Goal: Information Seeking & Learning: Learn about a topic

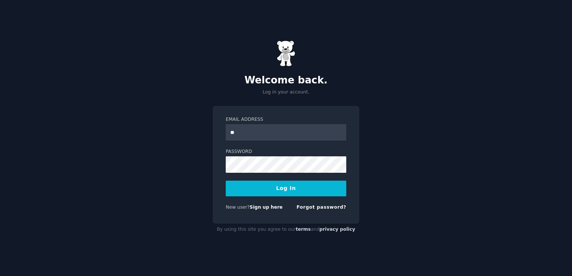
type input "**********"
click at [289, 186] on button "Log In" at bounding box center [286, 189] width 121 height 16
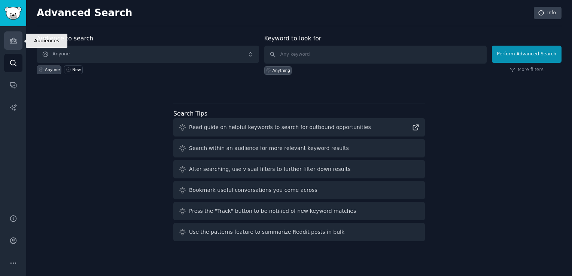
click at [12, 41] on icon "Sidebar" at bounding box center [13, 40] width 7 height 5
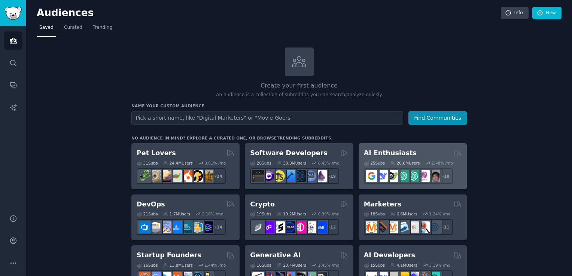
click at [394, 154] on h2 "AI Enthusiasts" at bounding box center [390, 153] width 53 height 9
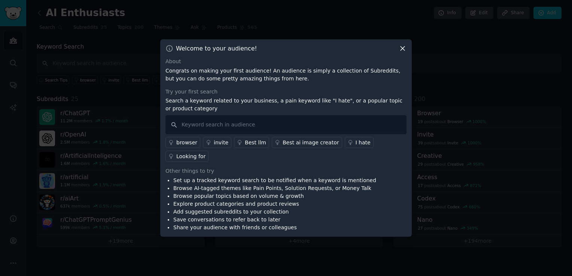
click at [294, 147] on div "Best ai image creator" at bounding box center [311, 143] width 57 height 8
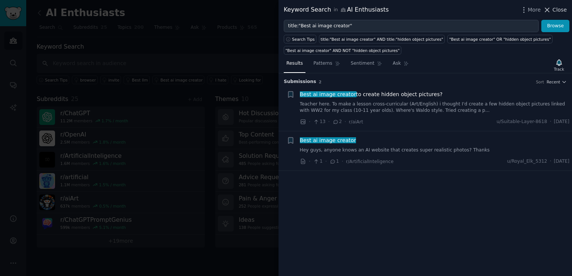
click at [559, 7] on span "Close" at bounding box center [560, 10] width 14 height 8
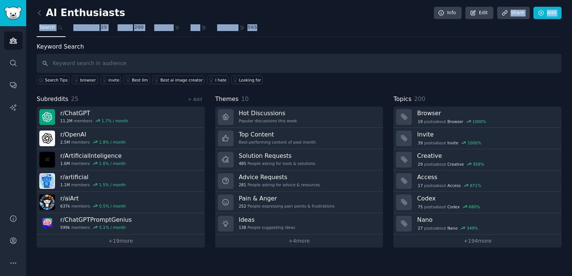
drag, startPoint x: 449, startPoint y: 23, endPoint x: 530, endPoint y: -23, distance: 93.6
click at [530, 0] on html "Audiences Search Conversations AI Reports Help Account More AI Enthusiasts Info…" at bounding box center [286, 138] width 572 height 276
